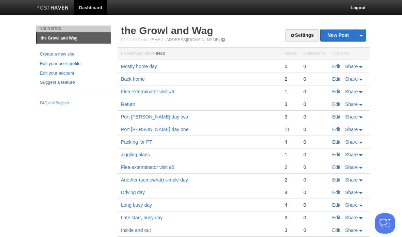
click at [341, 60] on td "Edit Share" at bounding box center [349, 66] width 41 height 13
click at [339, 67] on link "Edit" at bounding box center [336, 66] width 8 height 5
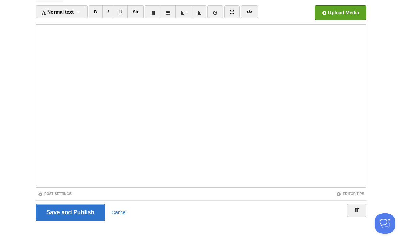
scroll to position [45, 0]
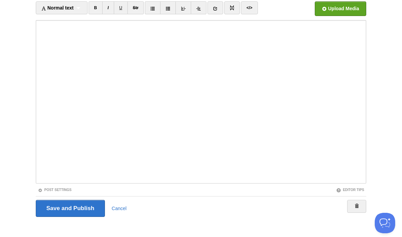
click at [79, 204] on input "Save and Publish" at bounding box center [70, 208] width 69 height 17
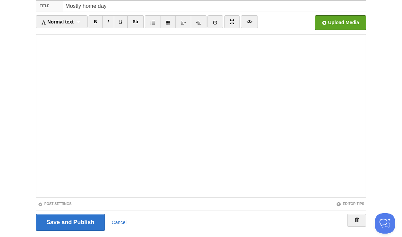
scroll to position [26, 0]
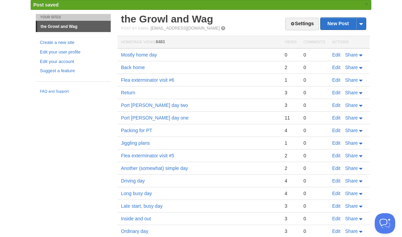
click at [339, 26] on link "New Post" at bounding box center [343, 24] width 45 height 12
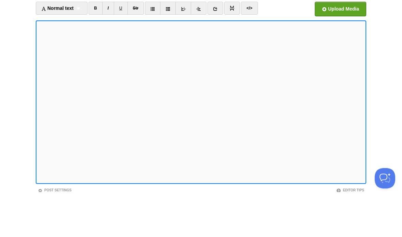
click at [317, 39] on input "file" at bounding box center [135, 56] width 516 height 35
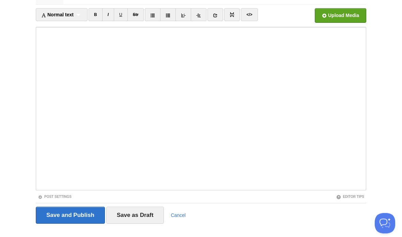
scroll to position [51, 0]
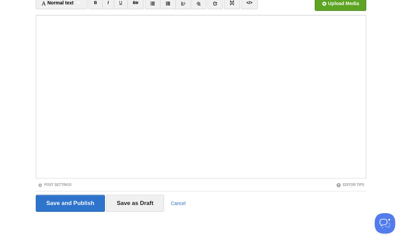
click at [91, 204] on input "Save and Publish" at bounding box center [70, 203] width 69 height 17
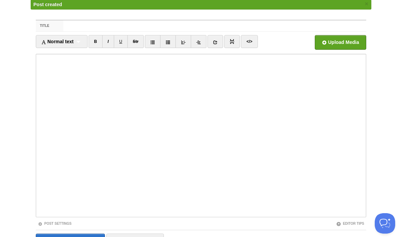
scroll to position [26, 0]
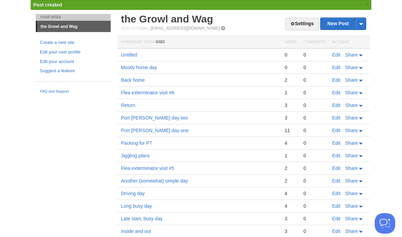
click at [336, 52] on link "Edit" at bounding box center [336, 54] width 8 height 5
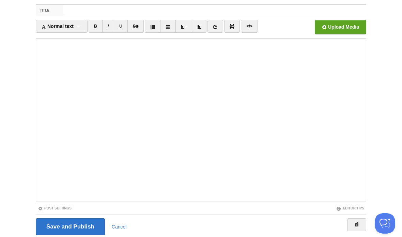
scroll to position [51, 0]
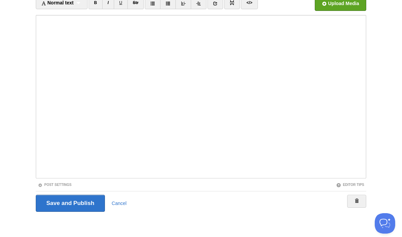
click at [97, 198] on input "Save and Publish" at bounding box center [70, 203] width 69 height 17
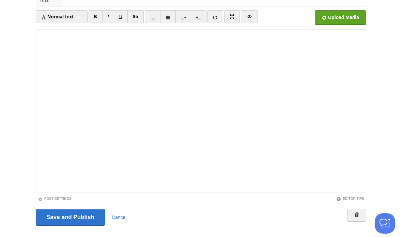
scroll to position [26, 0]
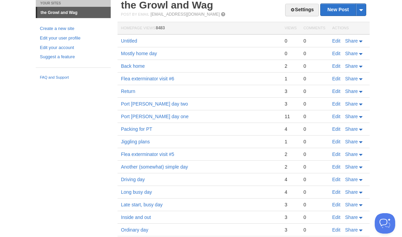
click at [337, 38] on link "Edit" at bounding box center [336, 40] width 8 height 5
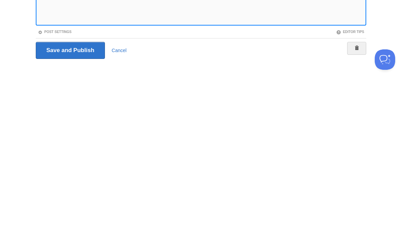
scroll to position [40, 0]
click at [389, 57] on button "Open Beacon popover" at bounding box center [385, 59] width 20 height 20
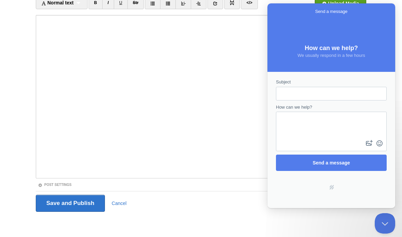
scroll to position [0, 0]
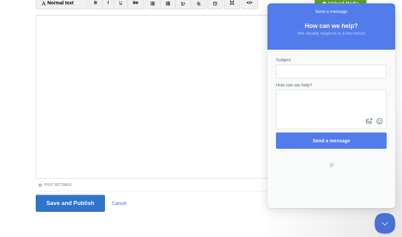
click at [389, 223] on button "Close Beacon popover" at bounding box center [385, 223] width 20 height 20
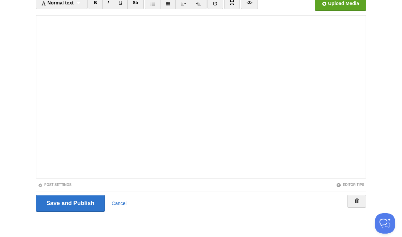
click at [80, 204] on input "Save and Publish" at bounding box center [70, 203] width 69 height 17
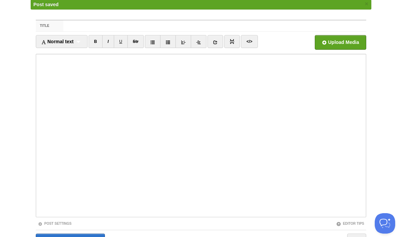
scroll to position [26, 0]
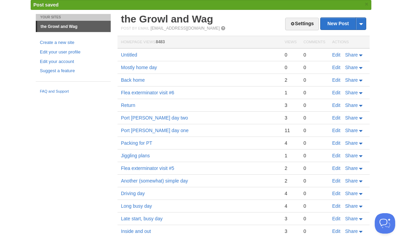
click at [397, 143] on body "Dashboard Logout Post saved × Post created × Post saved × Post saved × Your Sit…" at bounding box center [201, 156] width 402 height 364
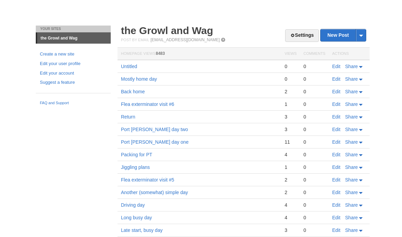
click at [338, 44] on link "Edit" at bounding box center [336, 40] width 8 height 5
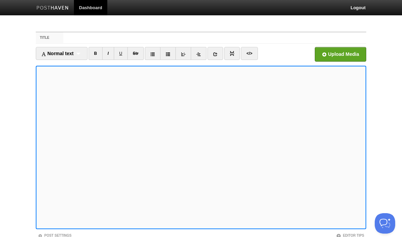
click at [392, 94] on body "Dashboard Logout Post saved × Post created × Post saved × Post saved × Your Sit…" at bounding box center [201, 144] width 402 height 288
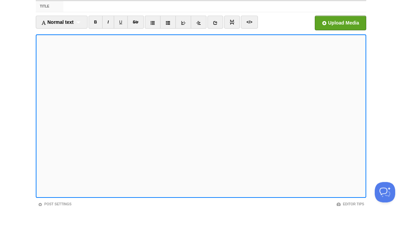
click at [37, 66] on iframe at bounding box center [201, 147] width 330 height 163
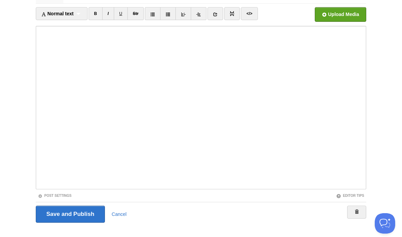
scroll to position [51, 0]
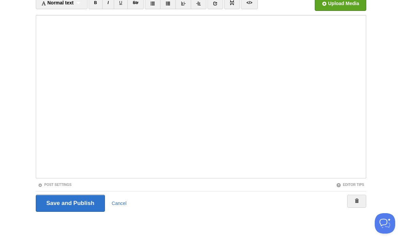
click at [78, 199] on input "Save and Publish" at bounding box center [70, 203] width 69 height 17
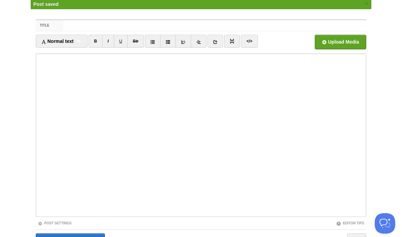
scroll to position [26, 0]
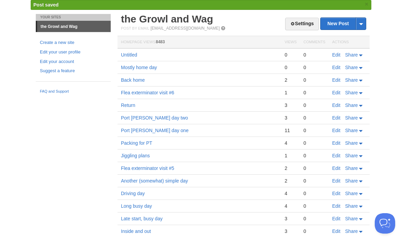
click at [334, 68] on link "Edit" at bounding box center [336, 67] width 8 height 5
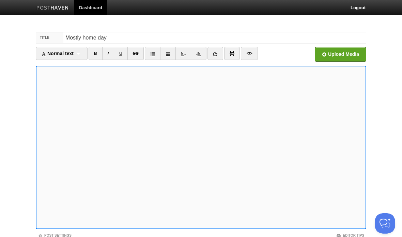
click at [379, 226] on button "Open Beacon popover" at bounding box center [385, 223] width 20 height 20
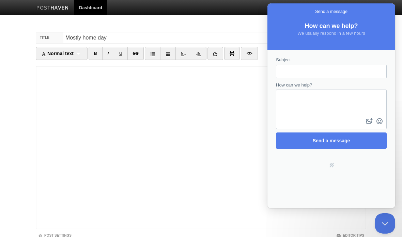
click at [381, 209] on body "Dashboard Logout Post saved × Post created × Post saved × Post saved × Post sav…" at bounding box center [201, 144] width 402 height 288
click at [386, 224] on button "Close Beacon popover" at bounding box center [385, 223] width 20 height 20
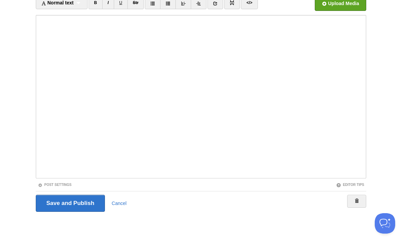
scroll to position [50, 0]
click at [87, 203] on input "Save and Publish" at bounding box center [70, 203] width 69 height 17
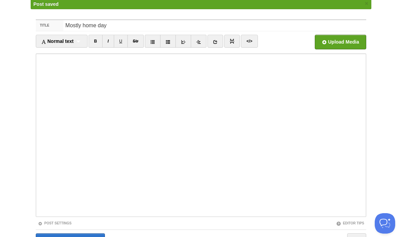
scroll to position [26, 0]
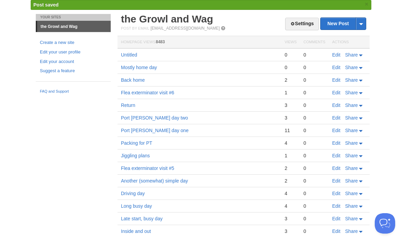
click at [336, 56] on link "Edit" at bounding box center [336, 54] width 8 height 5
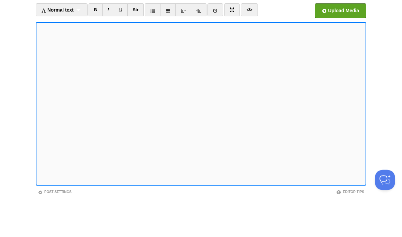
click at [37, 66] on iframe at bounding box center [201, 147] width 330 height 163
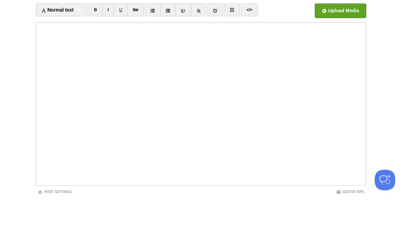
scroll to position [44, 0]
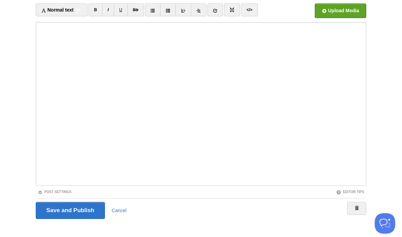
click at [36, 26] on iframe at bounding box center [201, 103] width 330 height 163
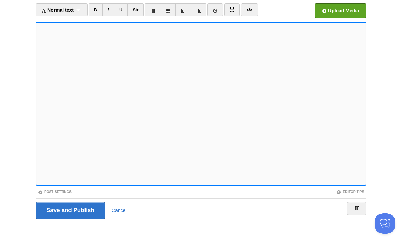
scroll to position [43, 0]
click at [36, 26] on iframe at bounding box center [201, 103] width 330 height 163
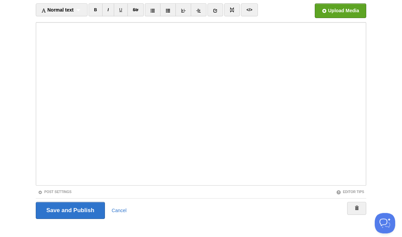
click at [37, 29] on iframe at bounding box center [201, 103] width 330 height 163
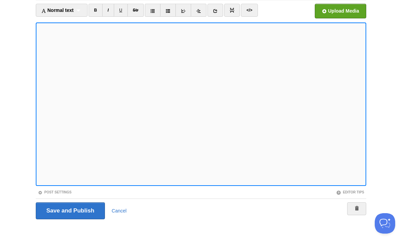
click at [252, 12] on link "</>" at bounding box center [249, 10] width 17 height 13
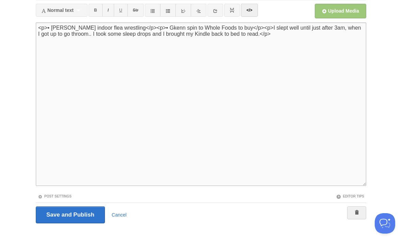
click at [131, 35] on textarea "<p>I slept well until just after 3am, when I got up to go throom.. I took some …" at bounding box center [201, 103] width 330 height 163
click at [134, 33] on textarea "<p>I slept well until just after 3am, when I got up to go throom.. I took some …" at bounding box center [201, 103] width 330 height 163
click at [145, 24] on textarea "<p>I slept well until just after 3am, when I got up to go throom.. I took some …" at bounding box center [201, 103] width 330 height 163
click at [138, 25] on textarea "<p>I slept well until just after 3am, when I got up to go throom.. I took some …" at bounding box center [201, 103] width 330 height 163
click at [134, 28] on textarea "<p>I slept well until just after 3am, when I got up to go throom.. I took some …" at bounding box center [201, 103] width 330 height 163
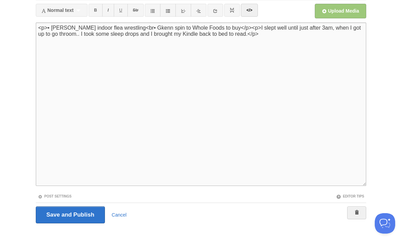
type textarea "<p>• [PERSON_NAME] indoor flea wrestling<br>• Gkenn spin to Whole Foods to buy<…"
click at [230, 26] on textarea "<p>I slept well until just after 3am, when I got up to go throom.. I took some …" at bounding box center [201, 103] width 330 height 163
click at [213, 25] on textarea "<p>I slept well until just after 3am, when I got up to go throom.. I took some …" at bounding box center [201, 103] width 330 height 163
click at [258, 7] on link "</>" at bounding box center [249, 10] width 17 height 13
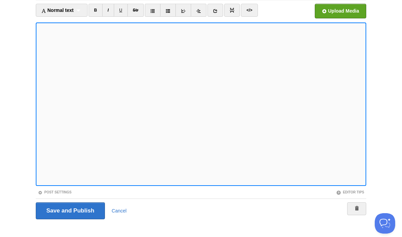
click at [110, 23] on iframe at bounding box center [201, 103] width 330 height 163
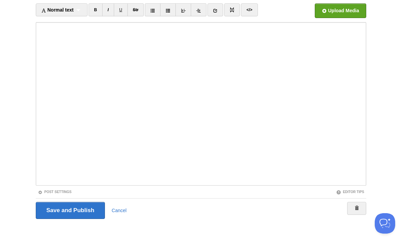
click at [83, 204] on input "Save and Publish" at bounding box center [70, 210] width 69 height 17
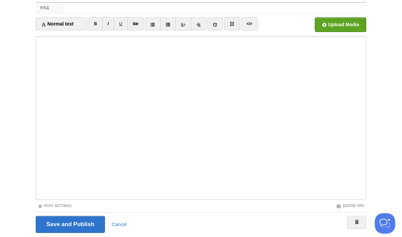
scroll to position [26, 0]
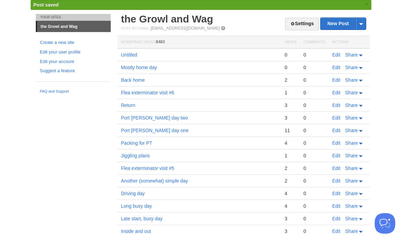
click at [337, 65] on link "Edit" at bounding box center [336, 67] width 8 height 5
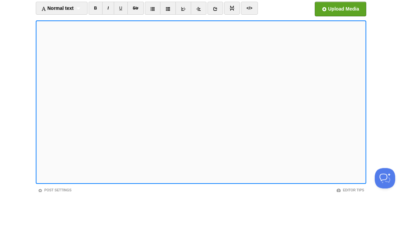
scroll to position [45, 0]
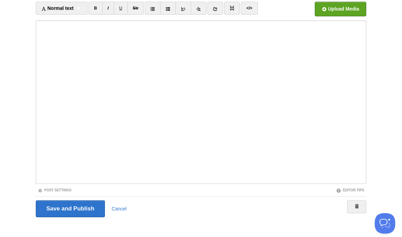
click at [85, 207] on input "Save and Publish" at bounding box center [70, 208] width 69 height 17
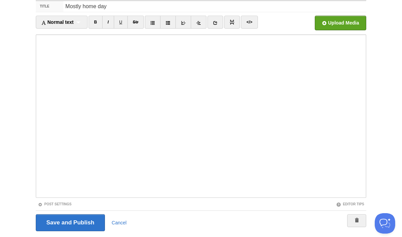
scroll to position [26, 0]
